Goal: Transaction & Acquisition: Book appointment/travel/reservation

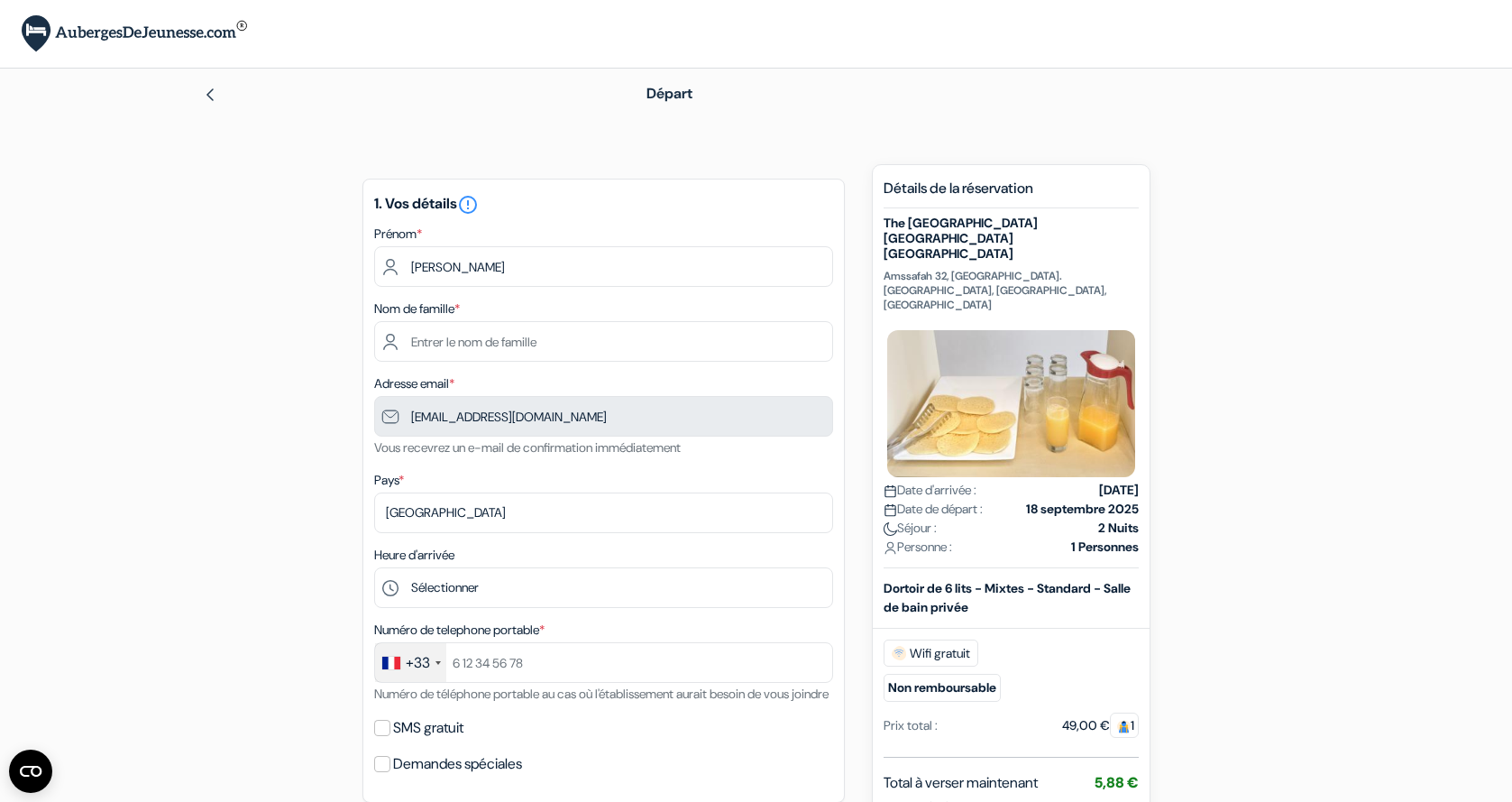
click at [573, 339] on input "text" at bounding box center [603, 341] width 459 height 40
type input "Pernès"
type input "+33766334530"
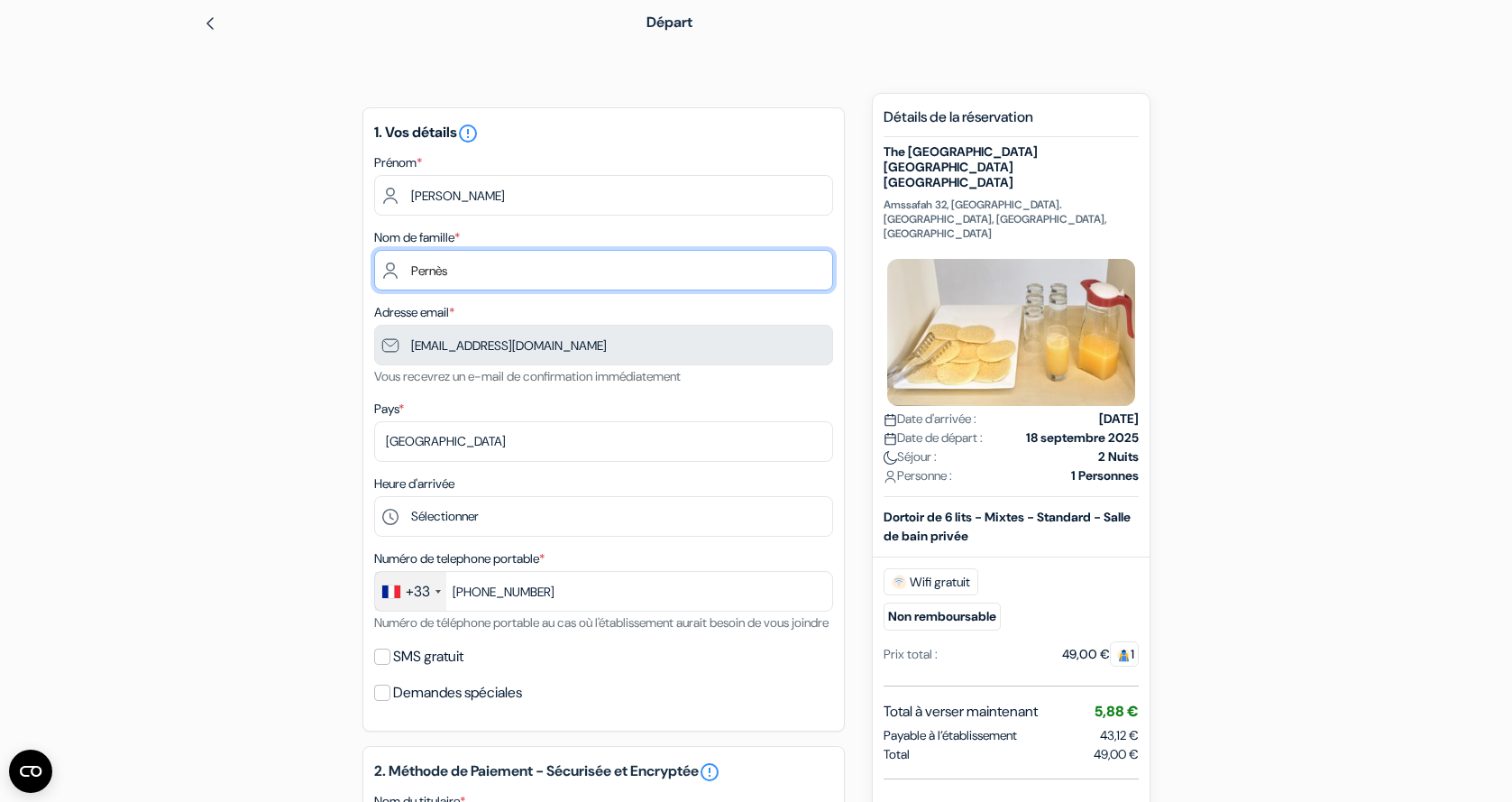
scroll to position [94, 0]
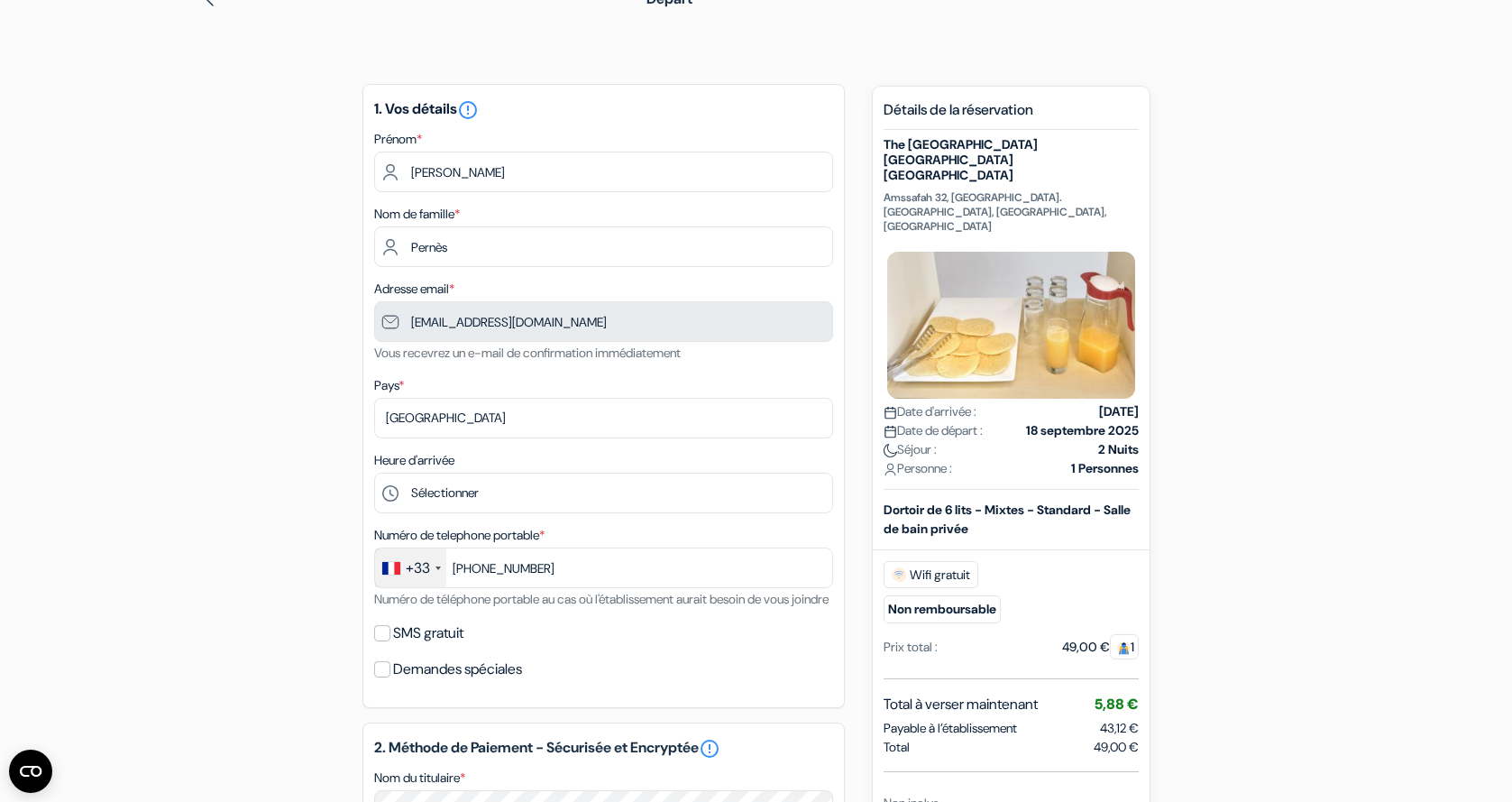
click at [438, 645] on label "SMS gratuit" at bounding box center [428, 633] width 70 height 25
click at [390, 641] on input "SMS gratuit" at bounding box center [382, 633] width 16 height 16
checkbox input "true"
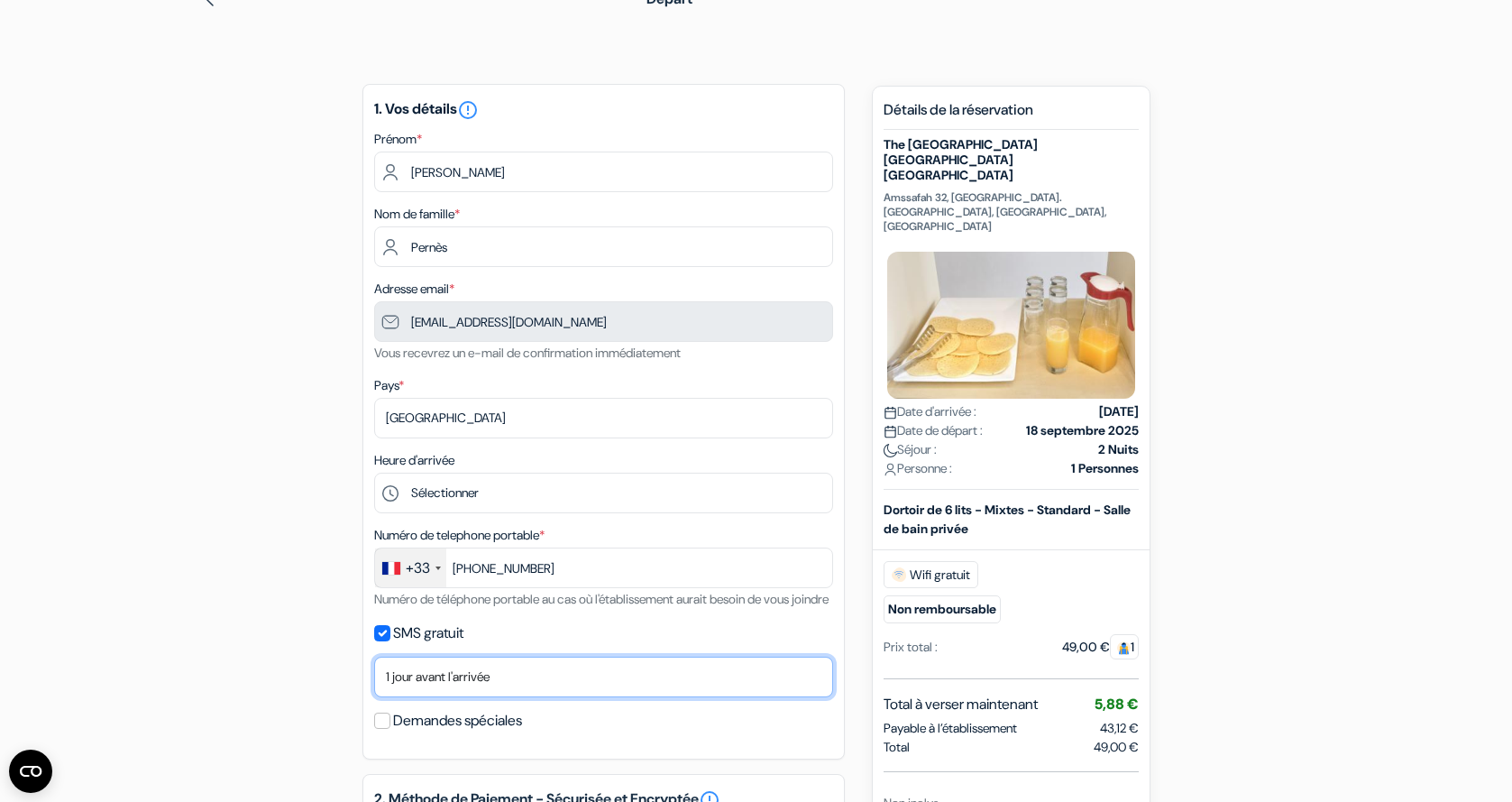
click at [471, 697] on select "Non merci Maintenant Le jour de votre arrivée 1 jour avant l'arrivée 2 jours av…" at bounding box center [603, 677] width 459 height 40
select select "0"
click at [374, 681] on select "Non merci Maintenant Le jour de votre arrivée 1 jour avant l'arrivée 2 jours av…" at bounding box center [603, 677] width 459 height 40
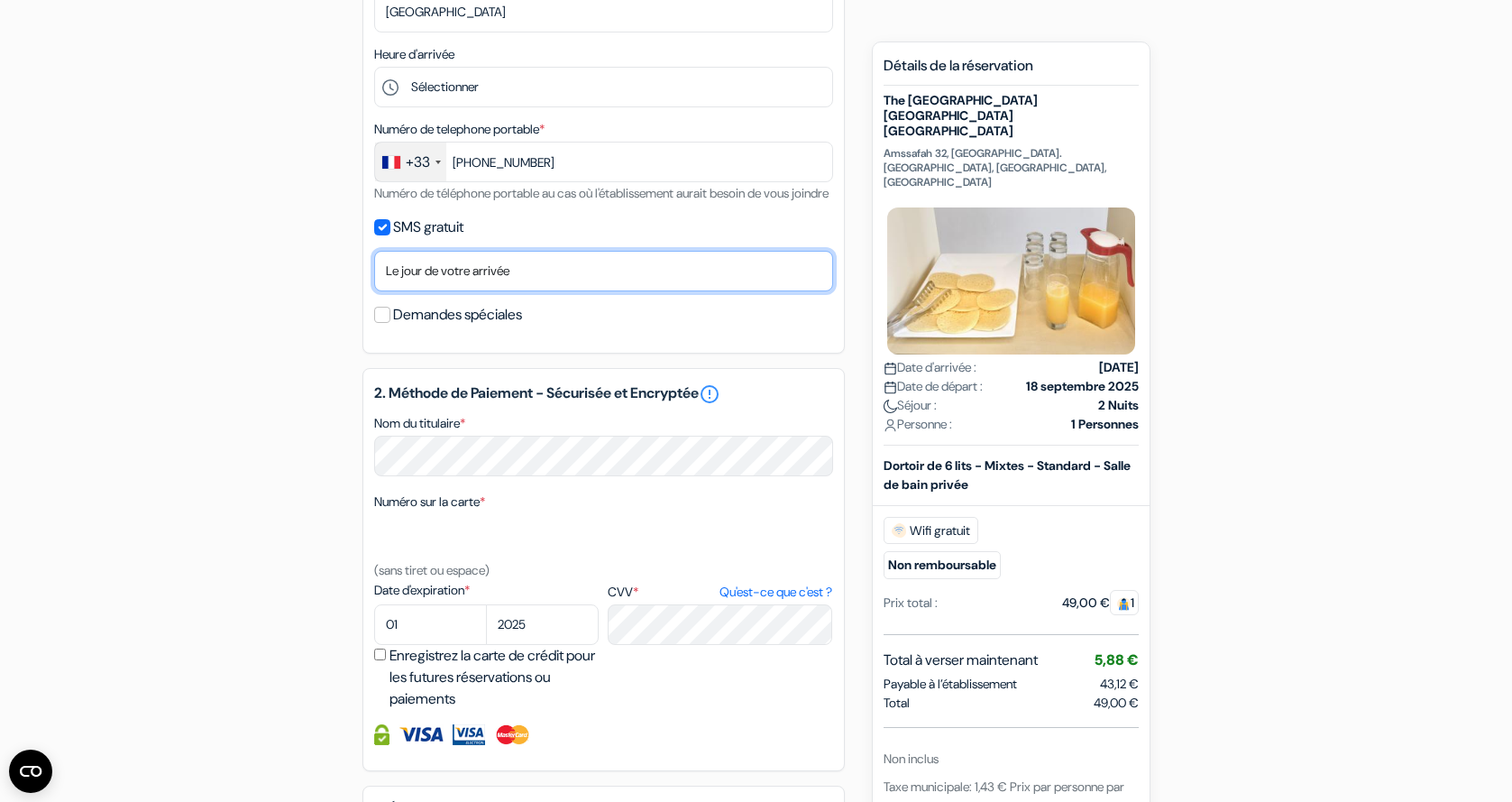
scroll to position [509, 0]
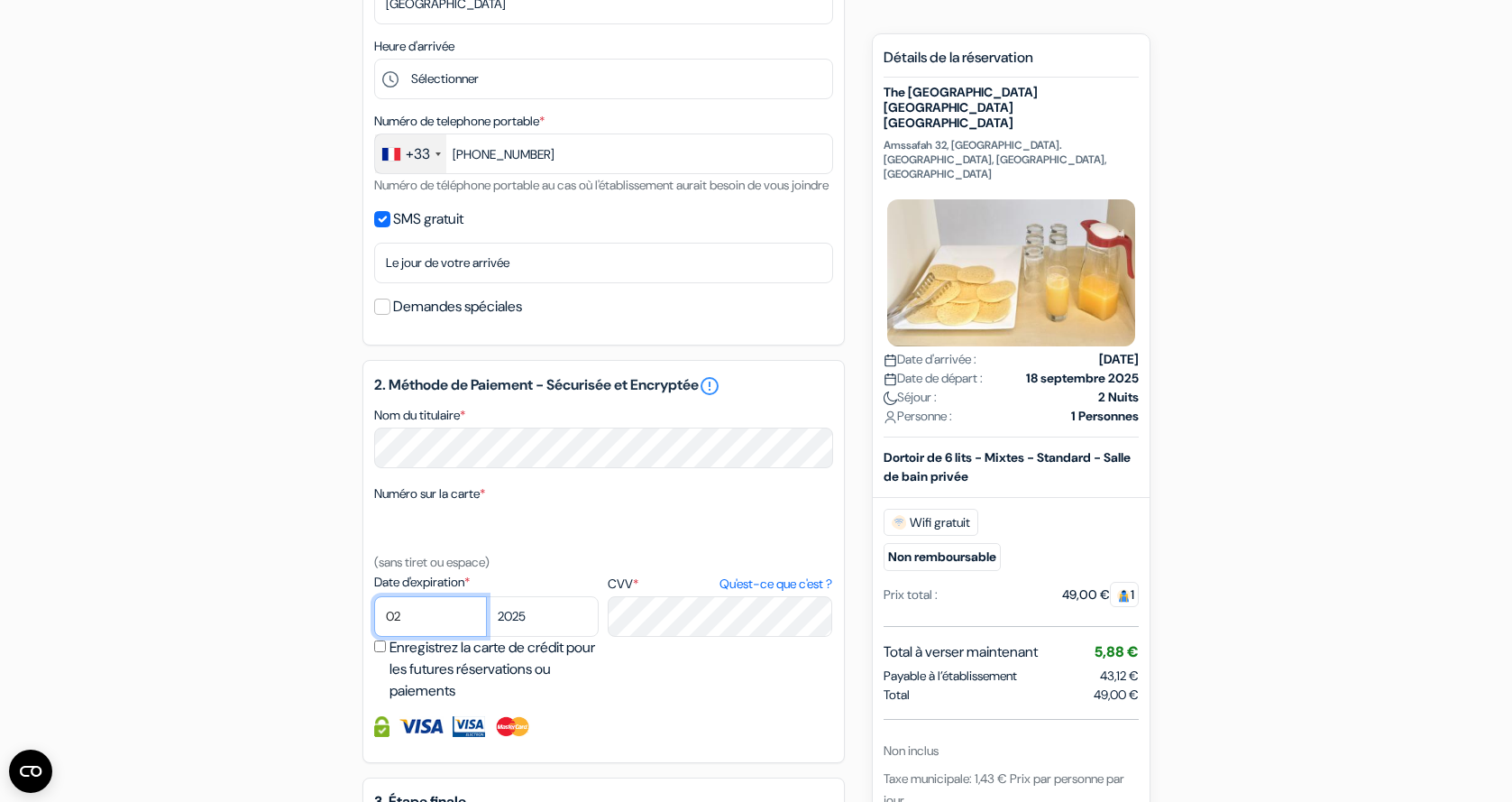
select select "03"
select select "2029"
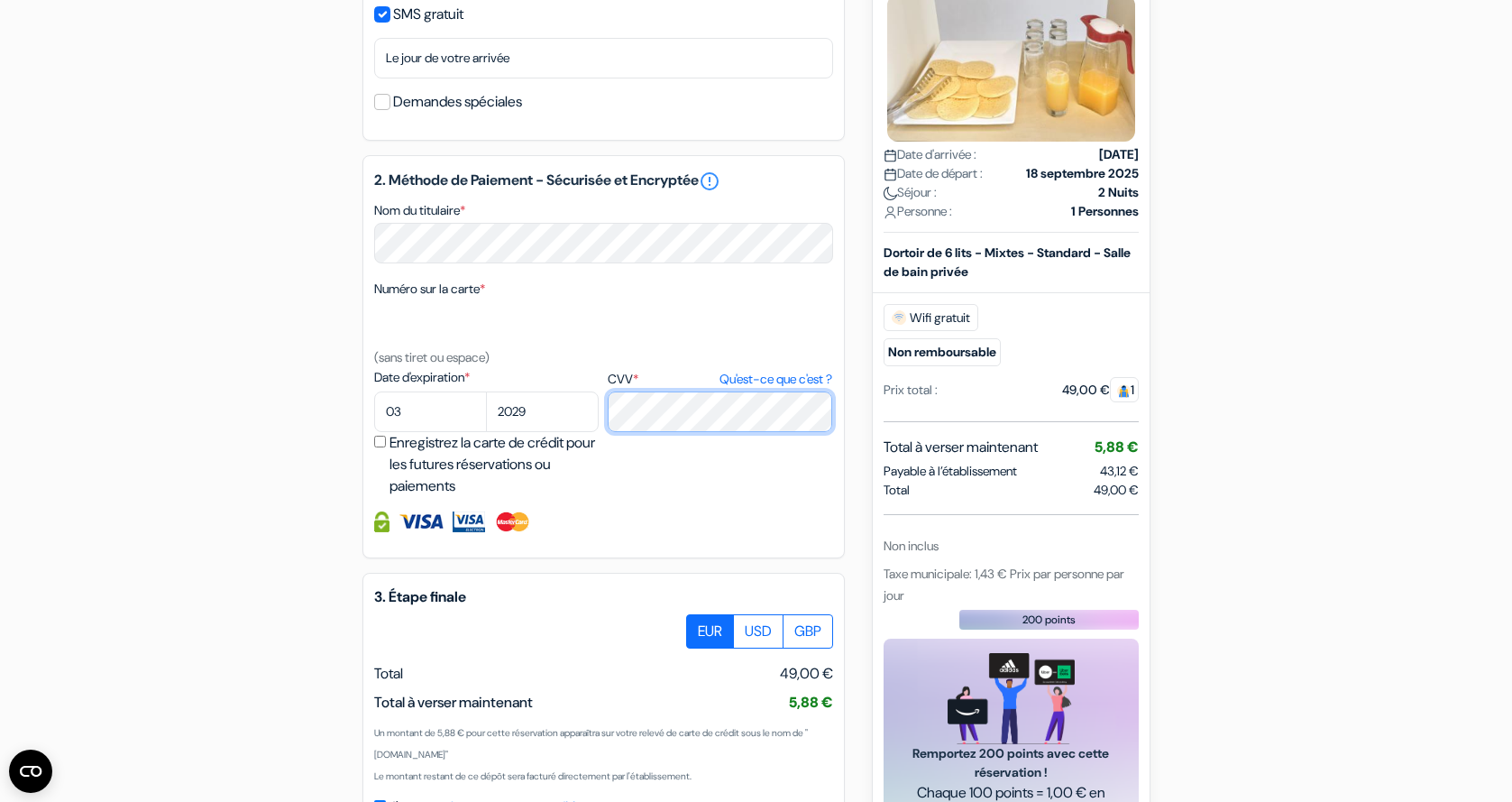
scroll to position [765, 0]
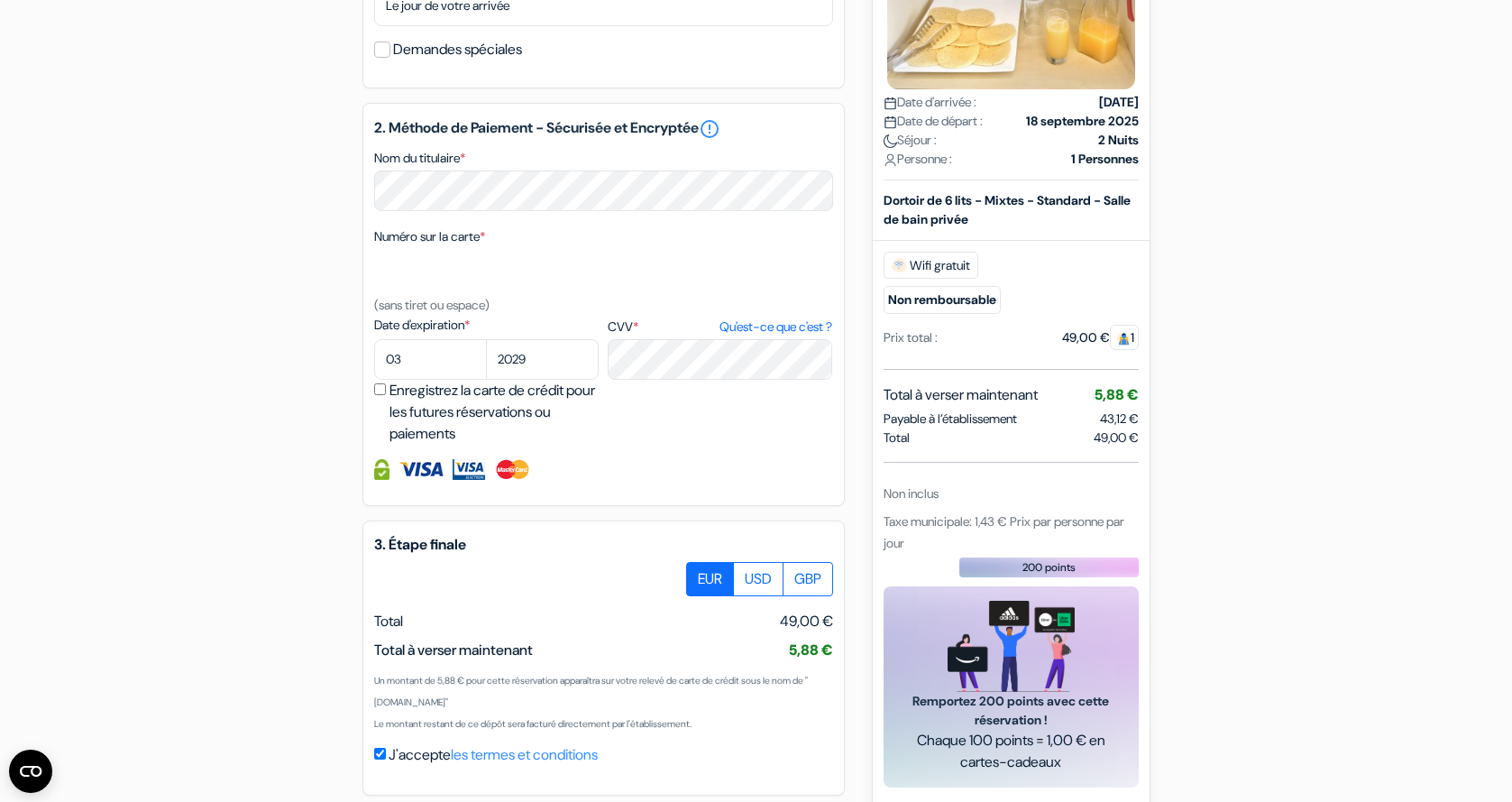
click at [388, 419] on div "Enregistrez la carte de crédit pour les futures réservations ou paiements" at bounding box center [488, 413] width 230 height 65
click at [376, 395] on input "Enregistrez la carte de crédit pour les futures réservations ou paiements" at bounding box center [380, 389] width 12 height 12
checkbox input "true"
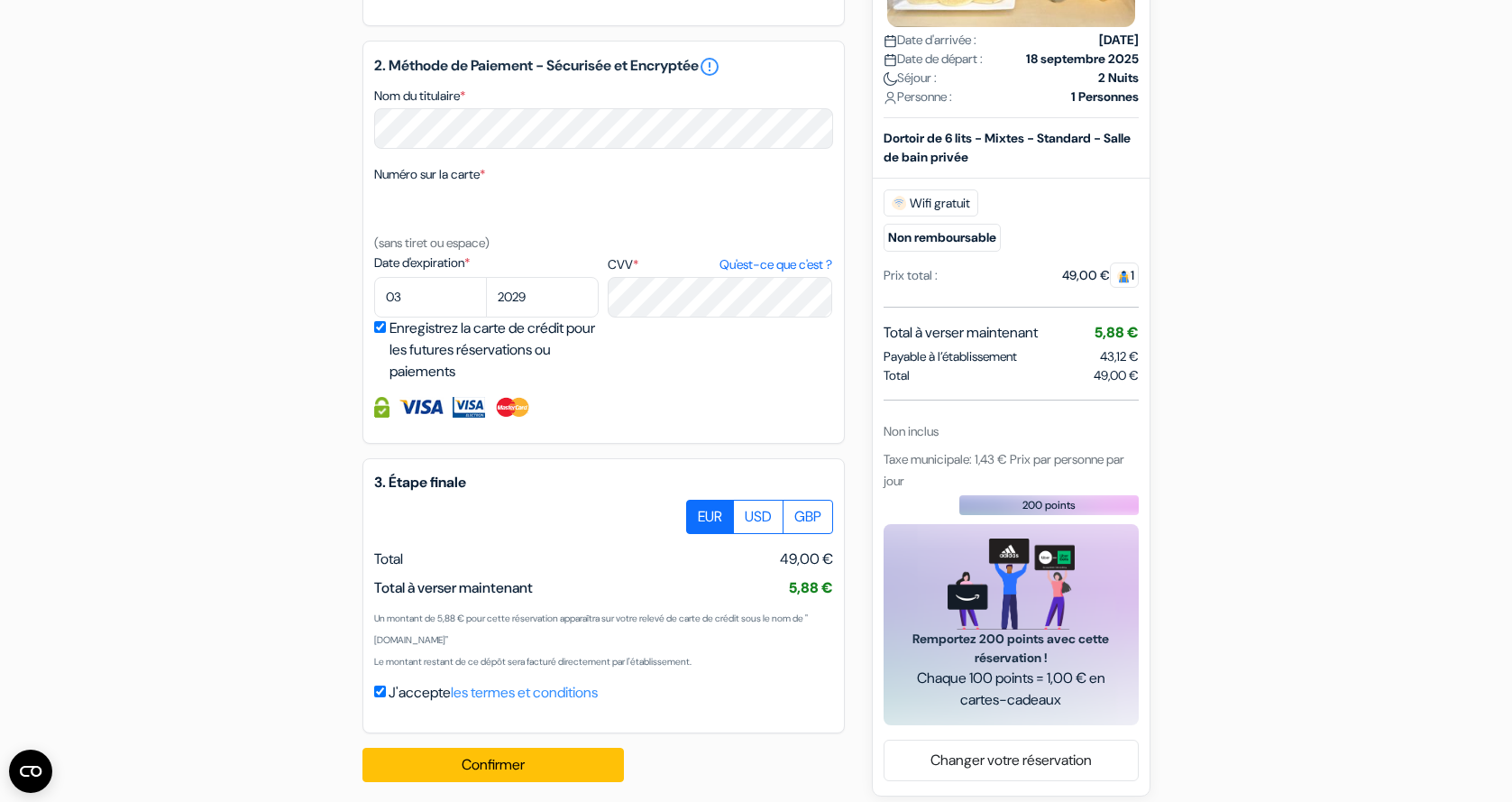
scroll to position [865, 0]
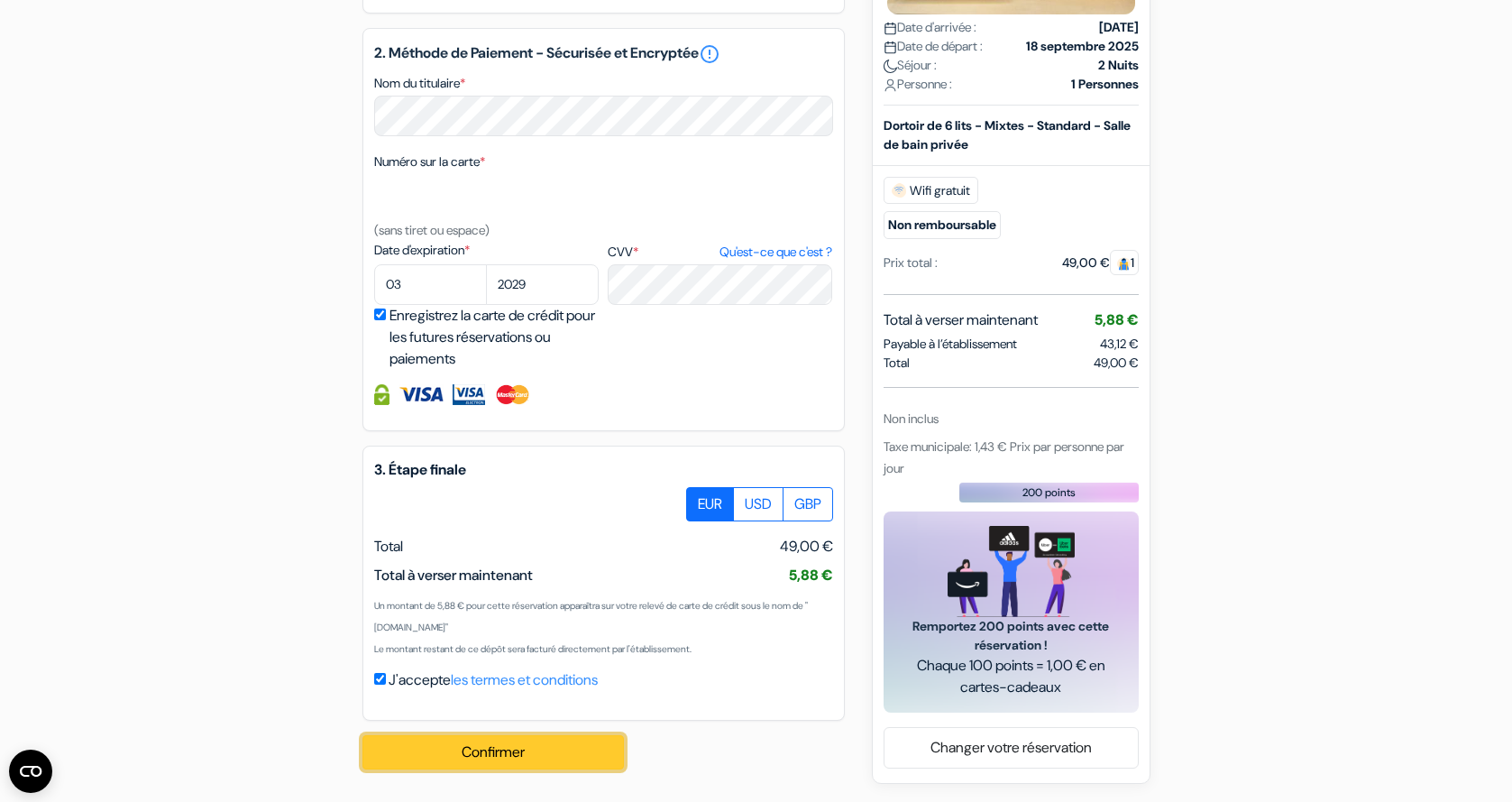
click at [572, 743] on button "Confirmer Loading..." at bounding box center [493, 752] width 261 height 35
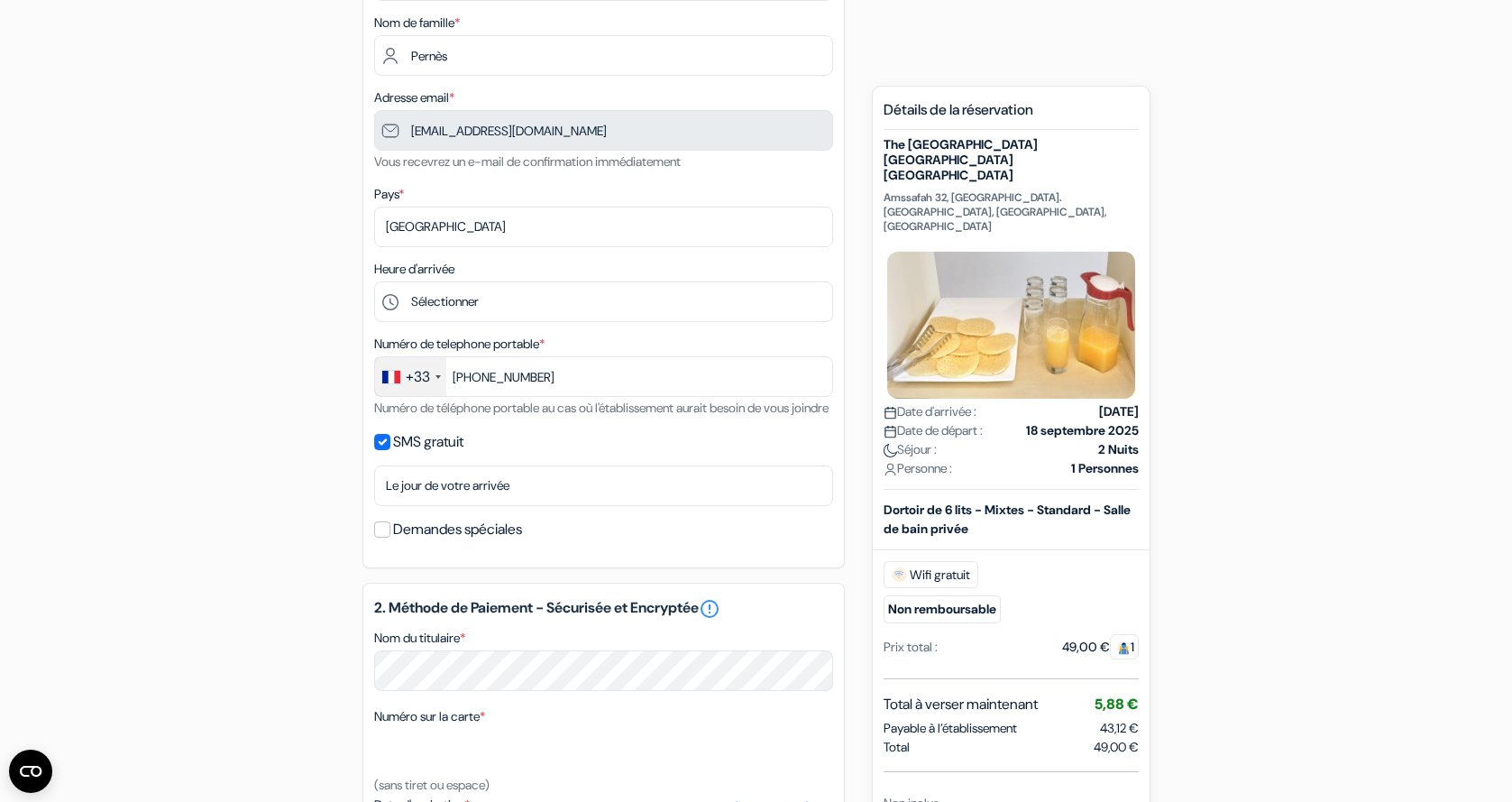
scroll to position [278, 0]
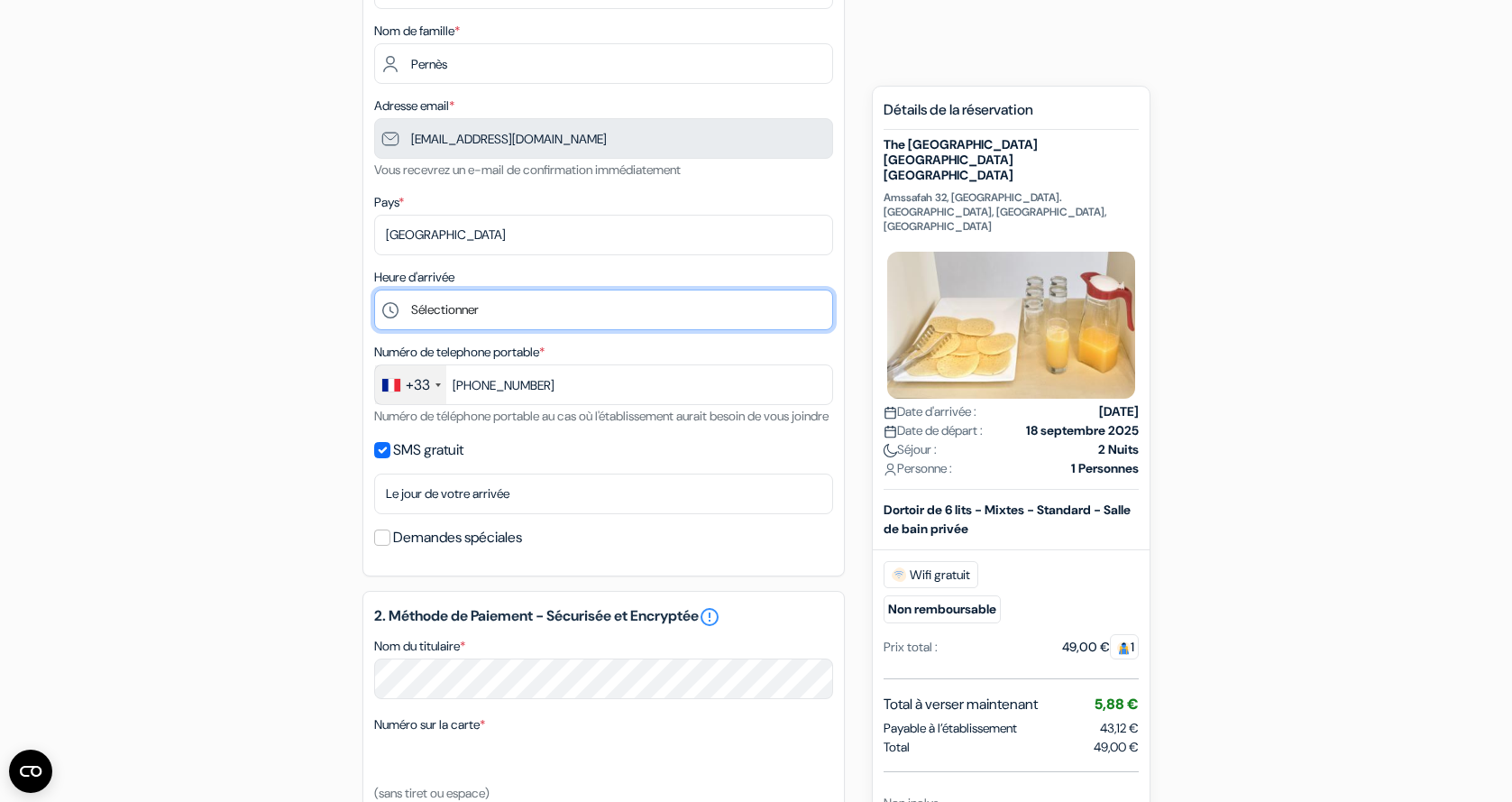
click at [689, 314] on select "Sélectionner 1:00 2:00 3:00 4:00 5:00 6:00 7:00 8:00 9:00 10:00 11:00 12:00 13:…" at bounding box center [603, 310] width 459 height 40
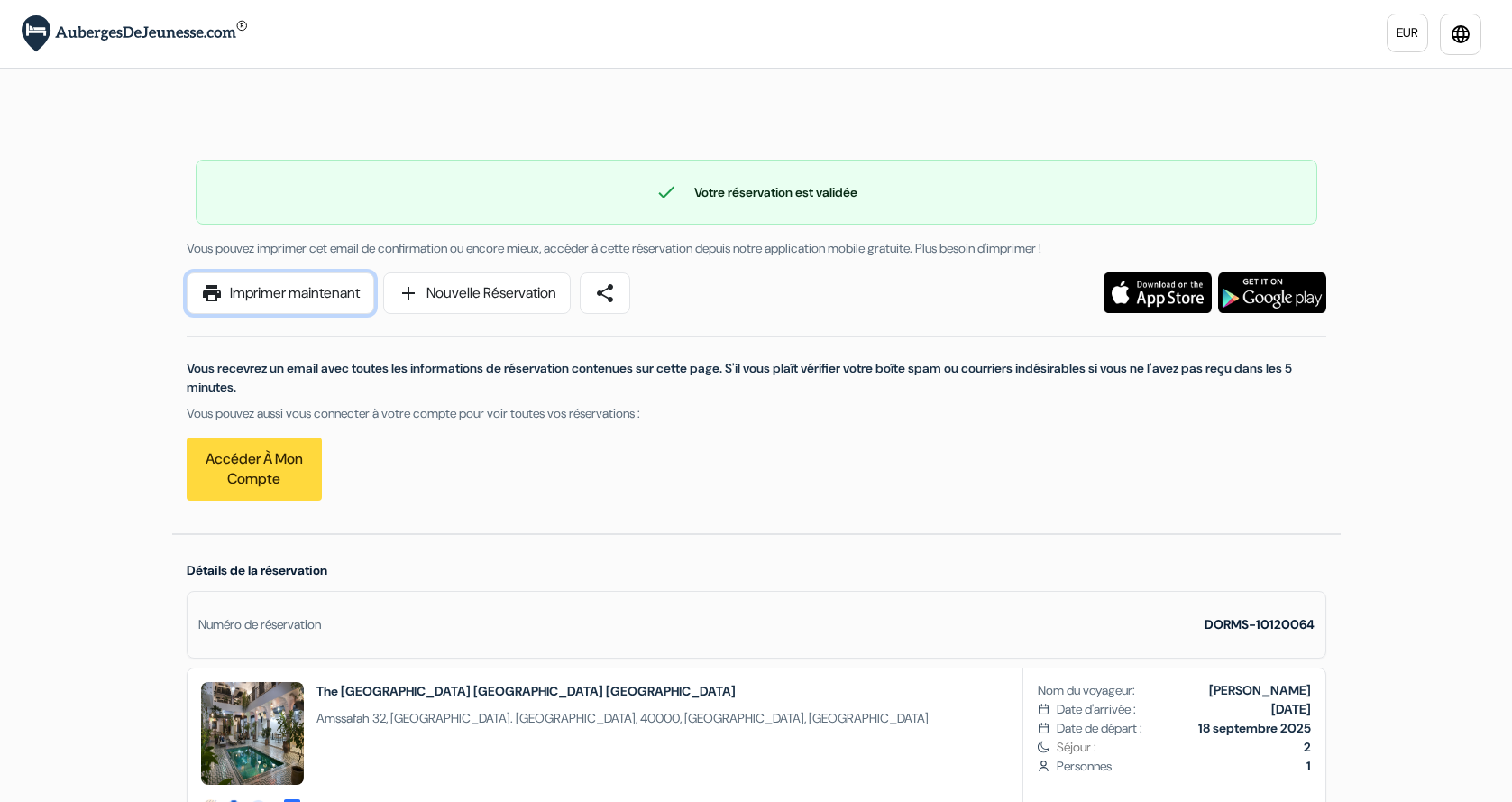
click at [357, 297] on link "print Imprimer maintenant" at bounding box center [280, 292] width 187 height 41
click at [351, 285] on link "print Imprimer maintenant" at bounding box center [280, 292] width 187 height 41
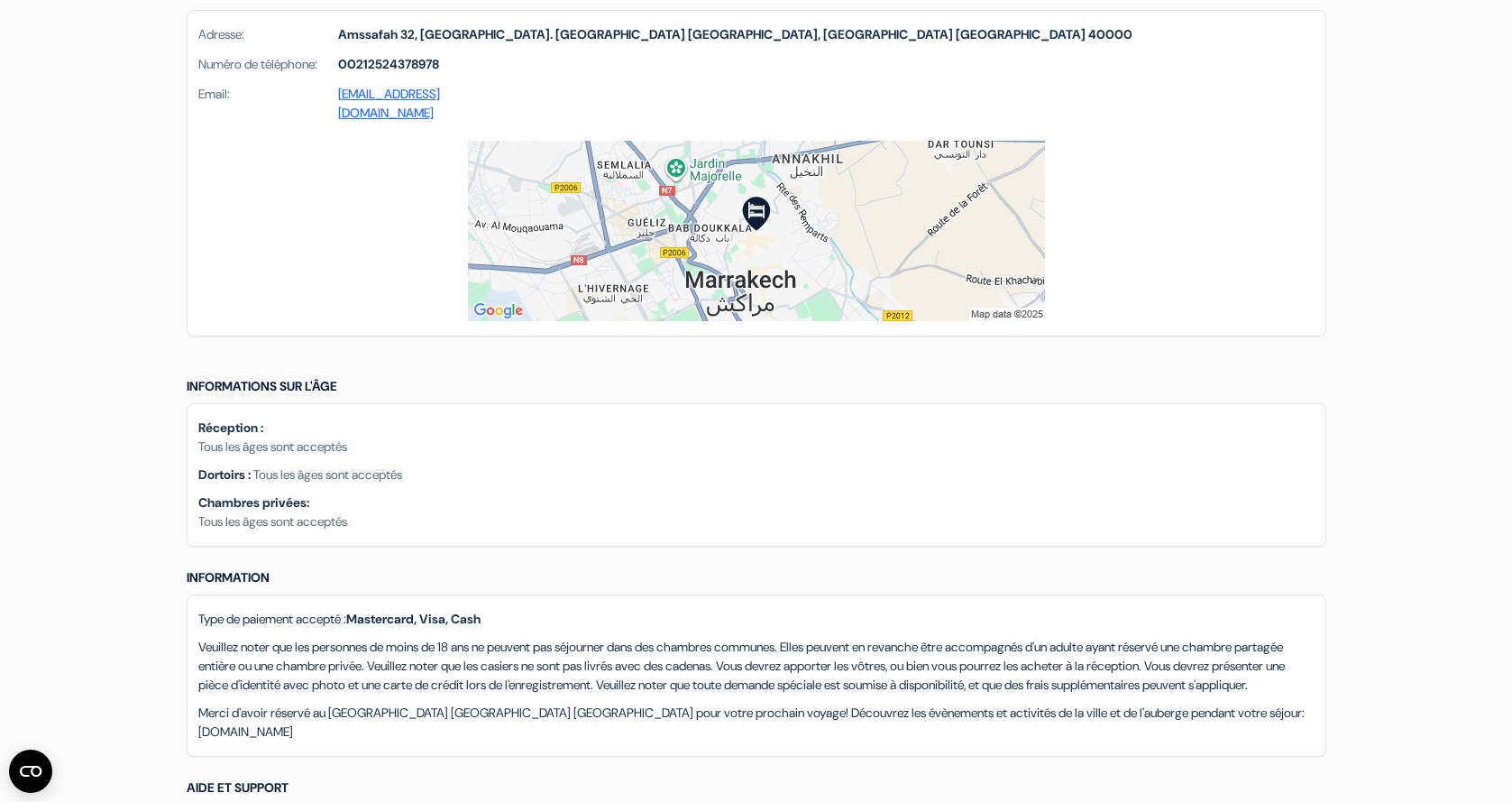
scroll to position [1280, 0]
